Goal: Task Accomplishment & Management: Complete application form

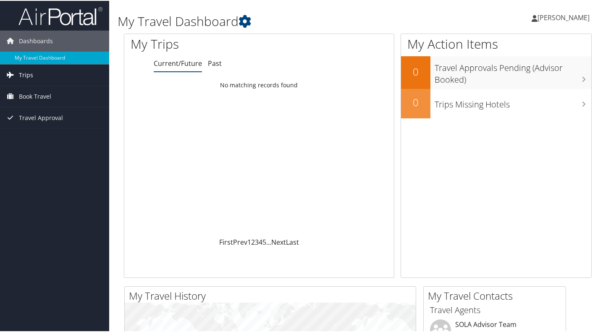
click at [35, 75] on link "Trips" at bounding box center [54, 74] width 109 height 21
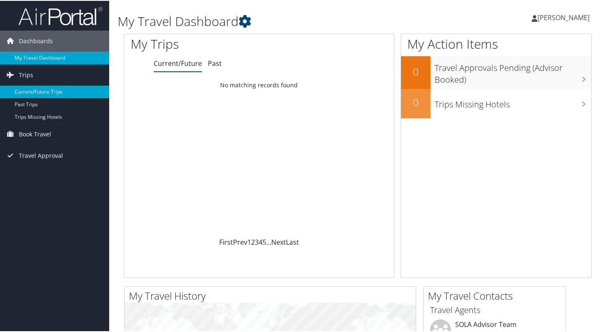
click at [38, 90] on link "Current/Future Trips" at bounding box center [54, 91] width 109 height 13
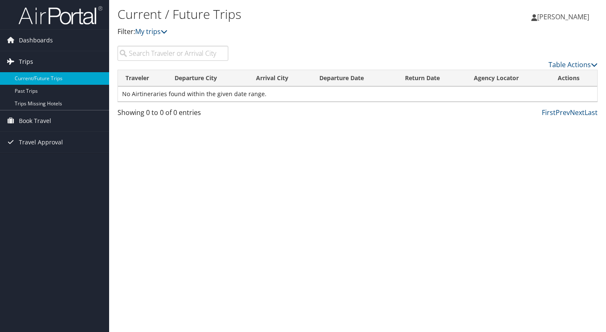
click at [27, 59] on span "Trips" at bounding box center [26, 61] width 14 height 21
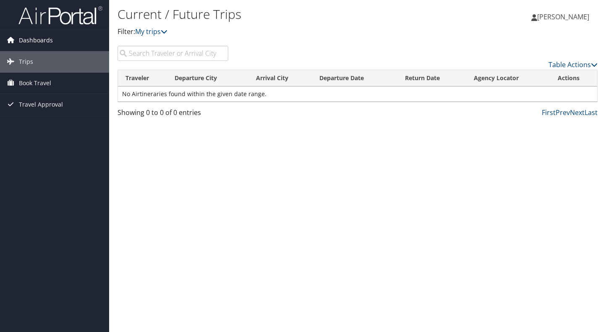
click at [19, 36] on span "Dashboards" at bounding box center [36, 40] width 34 height 21
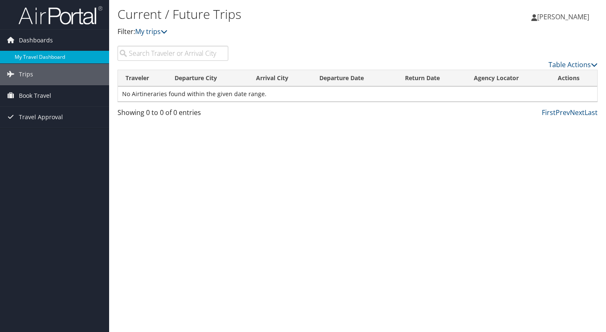
click at [50, 54] on link "My Travel Dashboard" at bounding box center [54, 57] width 109 height 13
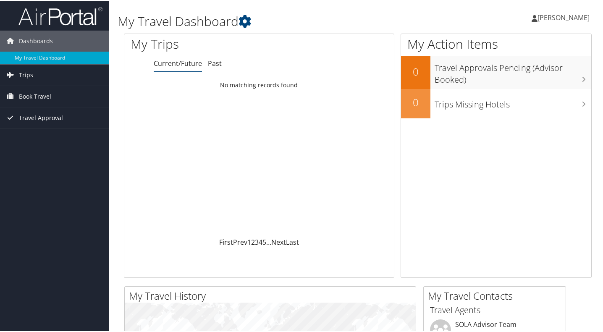
click at [47, 116] on span "Travel Approval" at bounding box center [41, 117] width 44 height 21
click at [53, 120] on span "Travel Approval" at bounding box center [41, 117] width 44 height 21
click at [53, 119] on span "Travel Approval" at bounding box center [41, 117] width 44 height 21
click at [49, 100] on span "Book Travel" at bounding box center [35, 95] width 32 height 21
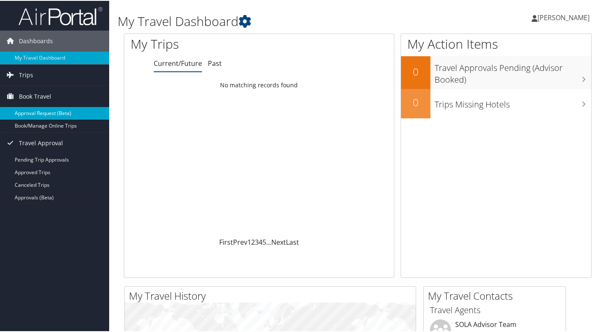
click at [73, 112] on link "Approval Request (Beta)" at bounding box center [54, 112] width 109 height 13
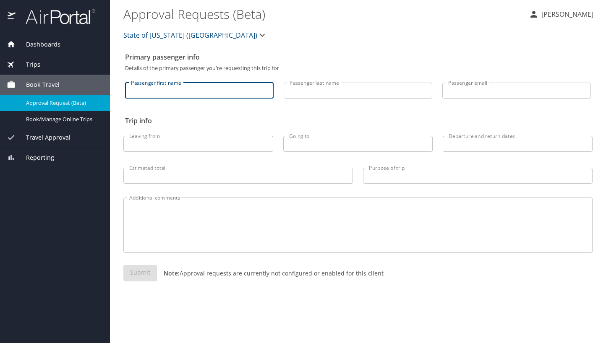
click at [175, 91] on input "Passenger first name" at bounding box center [199, 91] width 149 height 16
type input "[PERSON_NAME]"
type input "[EMAIL_ADDRESS][DOMAIN_NAME]"
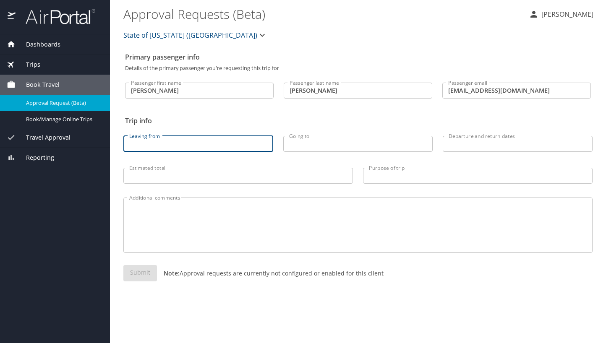
click at [216, 147] on input "Leaving from" at bounding box center [198, 144] width 150 height 16
click at [203, 144] on input "msy" at bounding box center [198, 144] width 150 height 16
type input "msy"
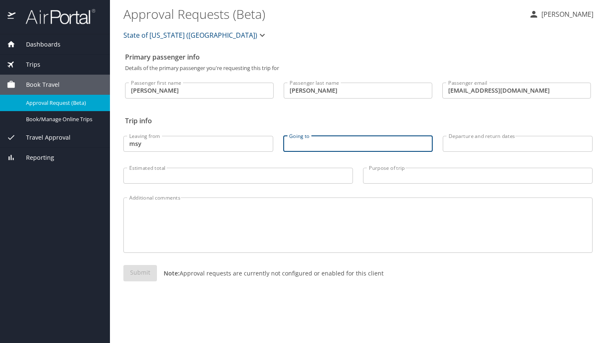
click at [311, 142] on input "Going to" at bounding box center [358, 144] width 150 height 16
type input "mco"
click at [460, 152] on div "Departure and return dates Departure and return dates" at bounding box center [518, 144] width 150 height 22
click at [461, 146] on input "Departure and return dates" at bounding box center [518, 144] width 150 height 16
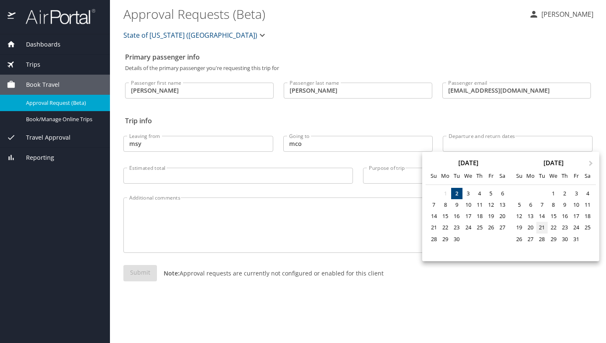
click at [541, 227] on div "21" at bounding box center [541, 227] width 11 height 11
click at [578, 228] on div "24" at bounding box center [575, 227] width 11 height 11
type input "10/21/2025 🠦 10/24/2025"
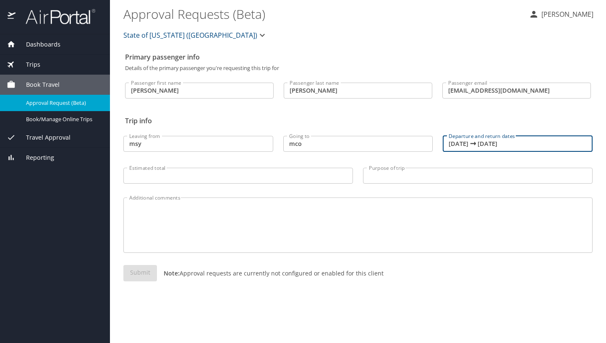
click at [264, 173] on input "Estimated total" at bounding box center [238, 176] width 230 height 16
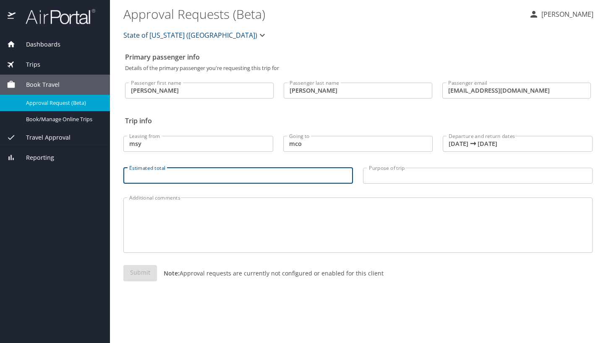
click at [374, 176] on input "Purpose of trip" at bounding box center [478, 176] width 230 height 16
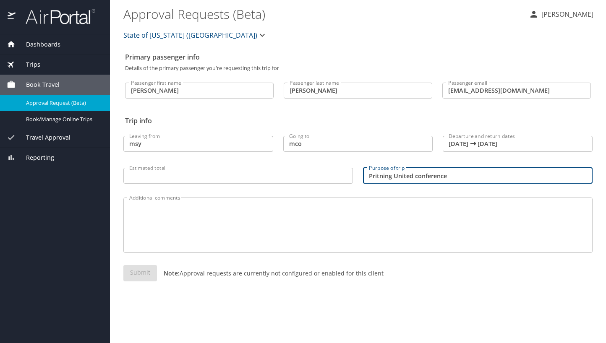
click at [376, 176] on input "Pritning United conference" at bounding box center [478, 176] width 230 height 16
type input "Printing United Conference"
click at [194, 172] on input "Estimated total" at bounding box center [238, 176] width 230 height 16
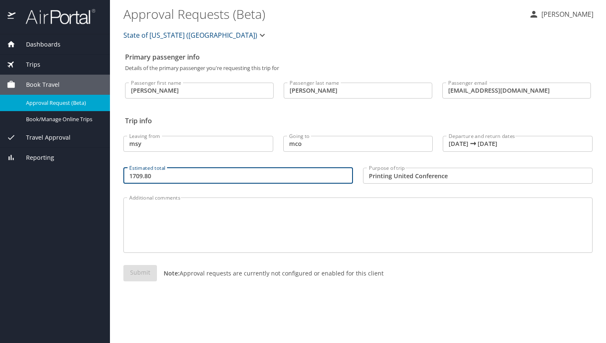
type input "1709.80"
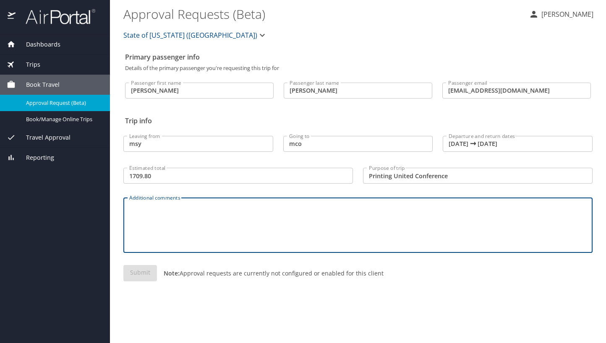
click at [215, 217] on textarea "Additional comments" at bounding box center [358, 226] width 458 height 40
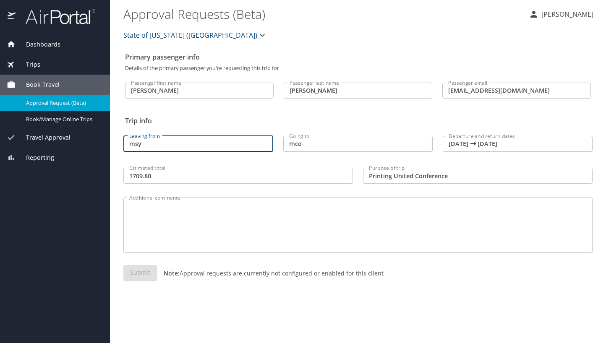
drag, startPoint x: 216, startPoint y: 141, endPoint x: 75, endPoint y: 141, distance: 141.0
click at [75, 141] on div "Dashboards My Travel Dashboard Trips Current / Future Trips Past Trips Trips Mi…" at bounding box center [303, 171] width 606 height 343
type input "New Orleans"
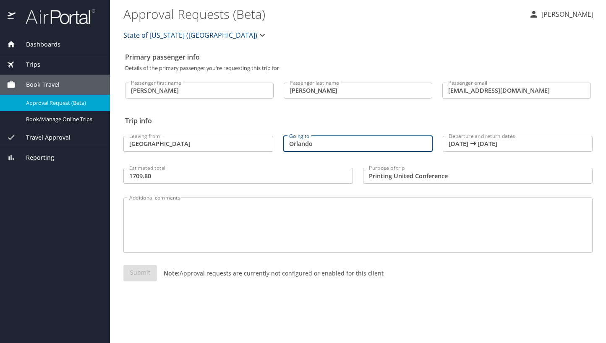
type input "Orlando"
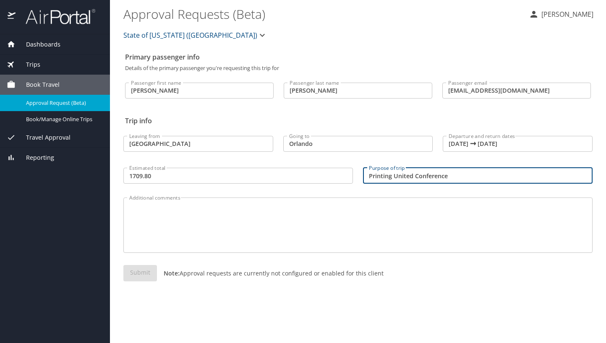
click at [471, 177] on input "Printing United Conference" at bounding box center [478, 176] width 230 height 16
click at [246, 247] on div "Additional comments" at bounding box center [357, 225] width 469 height 55
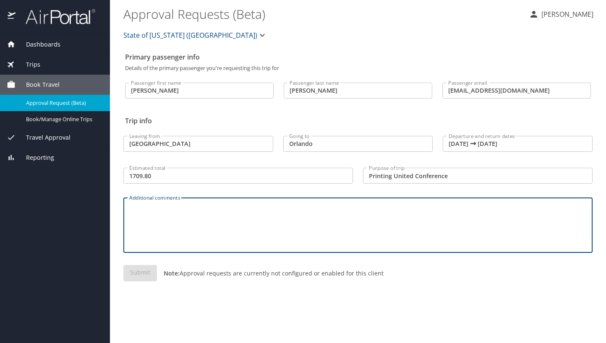
click at [240, 86] on input "Josh" at bounding box center [199, 91] width 149 height 16
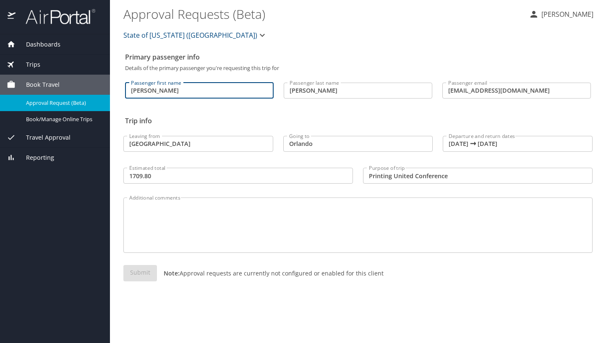
click at [335, 148] on input "Orlando" at bounding box center [358, 144] width 150 height 16
click at [140, 270] on div "Submit Note: Approval requests are currently not configured or enabled for this…" at bounding box center [357, 280] width 469 height 30
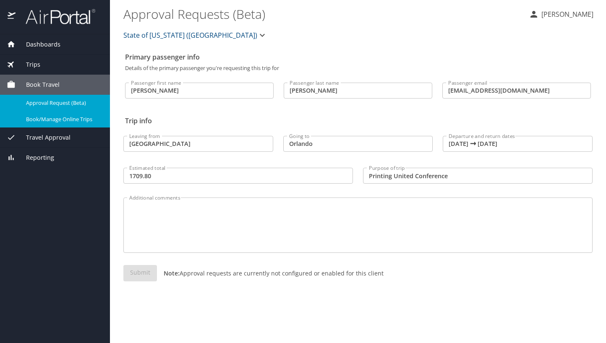
click at [73, 120] on span "Book/Manage Online Trips" at bounding box center [63, 119] width 74 height 8
